Goal: Transaction & Acquisition: Purchase product/service

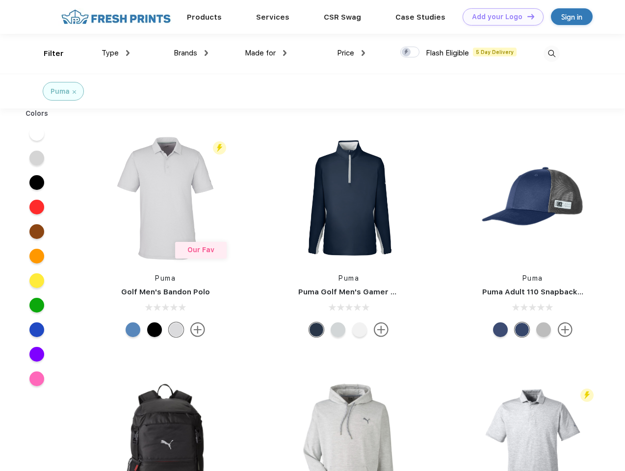
click at [499, 17] on link "Add your Logo Design Tool" at bounding box center [502, 16] width 81 height 17
click at [0, 0] on div "Design Tool" at bounding box center [0, 0] width 0 height 0
click at [526, 16] on link "Add your Logo Design Tool" at bounding box center [502, 16] width 81 height 17
click at [47, 53] on div "Filter" at bounding box center [54, 53] width 20 height 11
click at [116, 53] on span "Type" at bounding box center [109, 53] width 17 height 9
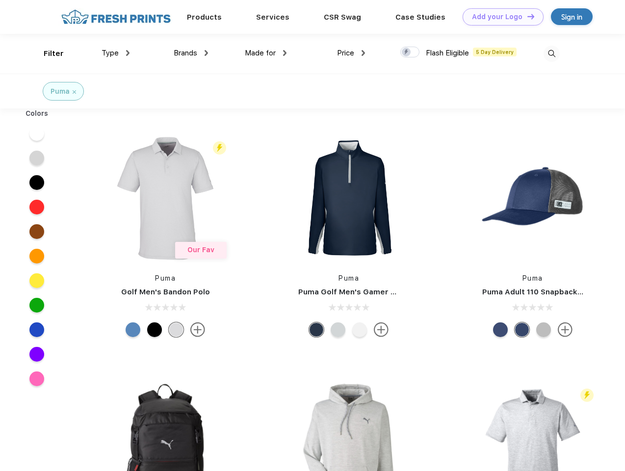
click at [191, 53] on span "Brands" at bounding box center [186, 53] width 24 height 9
click at [266, 53] on span "Made for" at bounding box center [260, 53] width 31 height 9
click at [351, 53] on span "Price" at bounding box center [345, 53] width 17 height 9
click at [410, 52] on div at bounding box center [409, 52] width 19 height 11
click at [406, 52] on input "checkbox" at bounding box center [403, 49] width 6 height 6
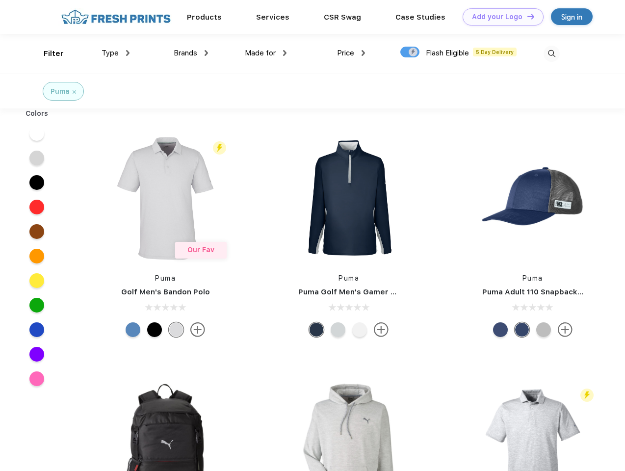
click at [551, 53] on img at bounding box center [551, 54] width 16 height 16
